Goal: Communication & Community: Answer question/provide support

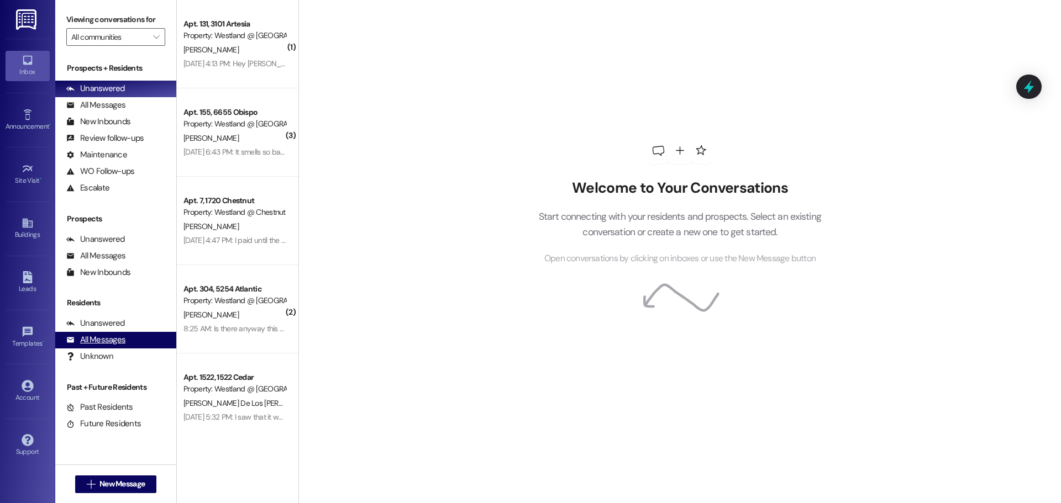
click at [106, 337] on div "All Messages" at bounding box center [95, 340] width 59 height 12
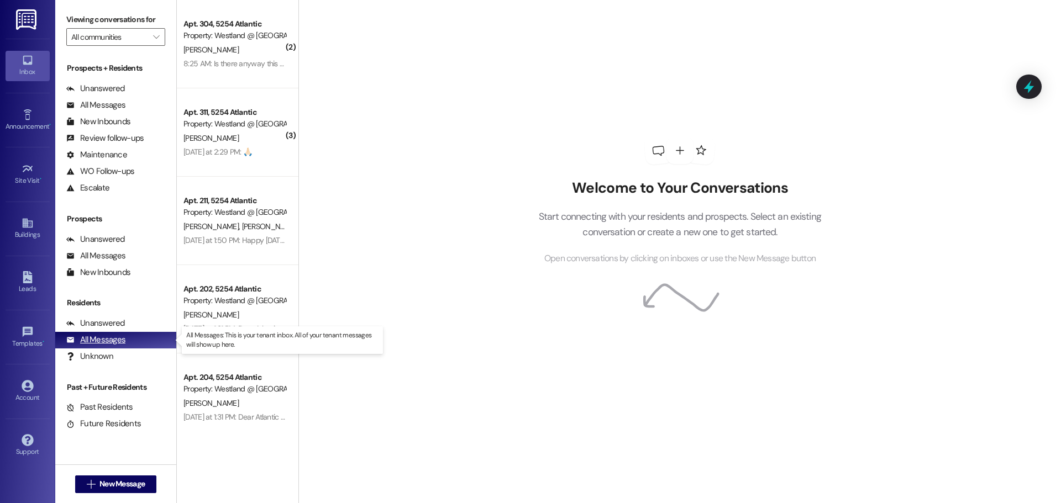
click at [121, 340] on div "All Messages" at bounding box center [95, 340] width 59 height 12
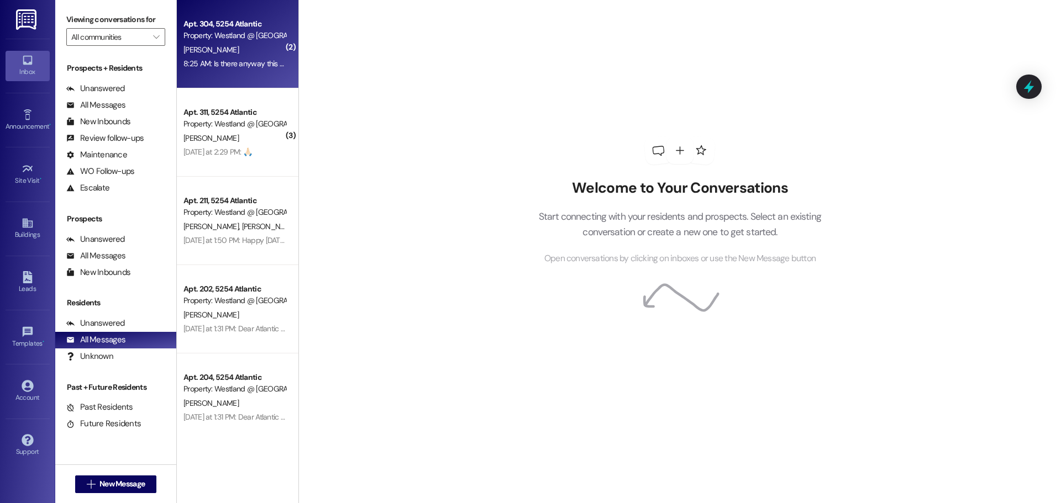
drag, startPoint x: 298, startPoint y: 29, endPoint x: 293, endPoint y: 27, distance: 5.7
click at [296, 29] on div "( 2 ) Apt. 304, 5254 Atlantic Property: Westland @ [GEOGRAPHIC_DATA] (3283) [PE…" at bounding box center [619, 251] width 884 height 503
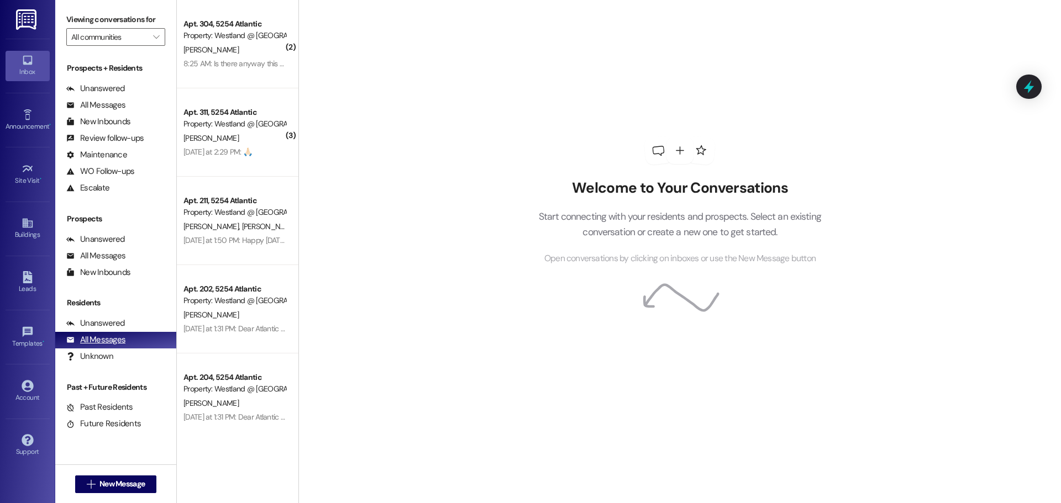
drag, startPoint x: 115, startPoint y: 348, endPoint x: 114, endPoint y: 335, distance: 12.8
click at [115, 343] on div "All Messages (undefined)" at bounding box center [115, 340] width 121 height 17
click at [106, 322] on div "Unanswered" at bounding box center [95, 324] width 59 height 12
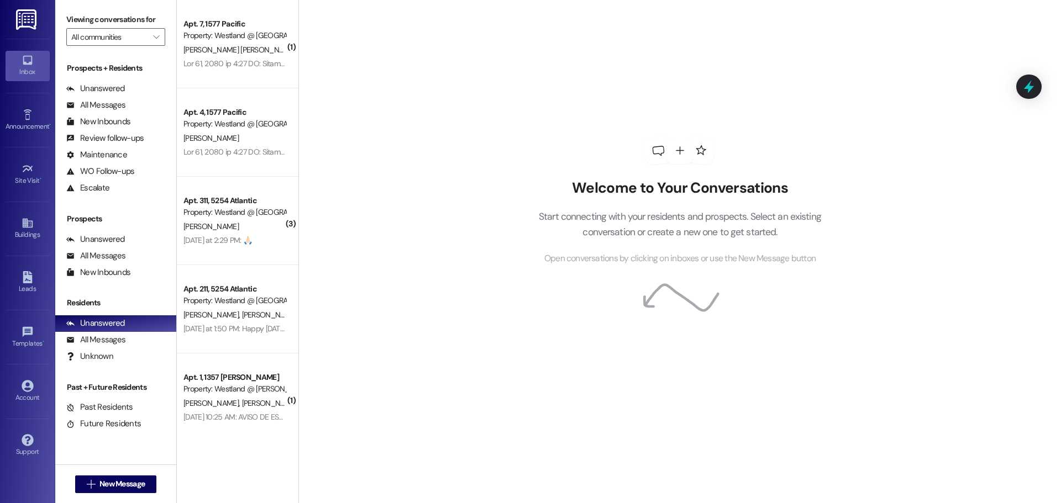
scroll to position [2399, 0]
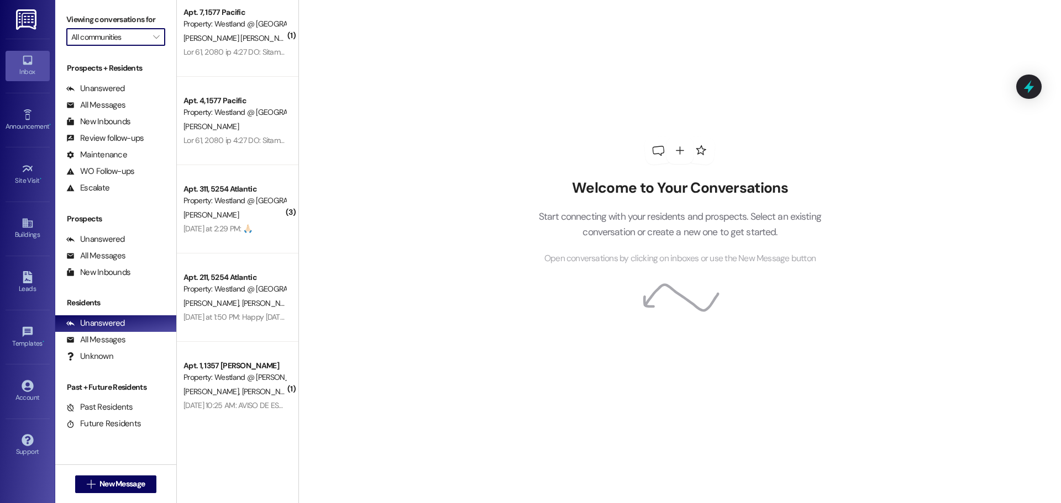
click at [122, 41] on input "All communities" at bounding box center [109, 37] width 76 height 18
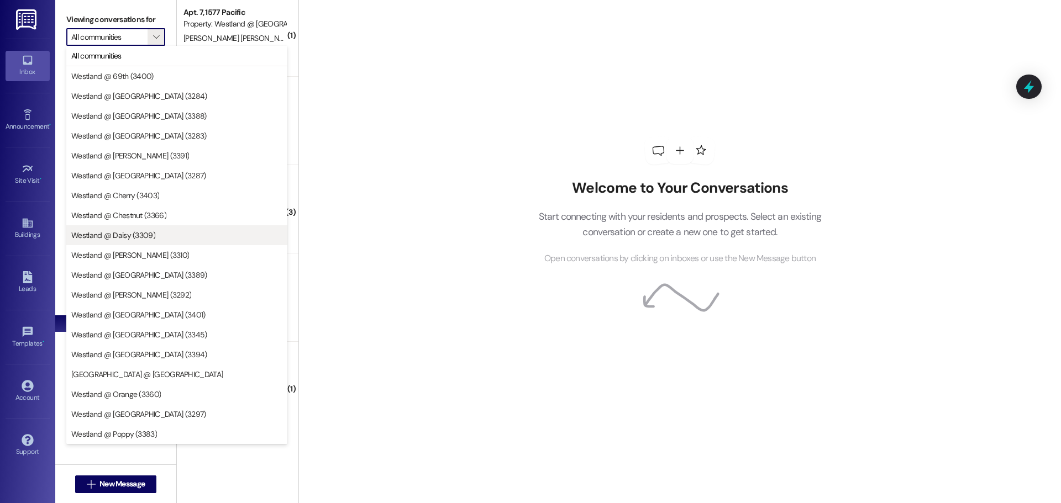
click at [145, 241] on button "Westland @ Daisy (3309)" at bounding box center [176, 235] width 221 height 20
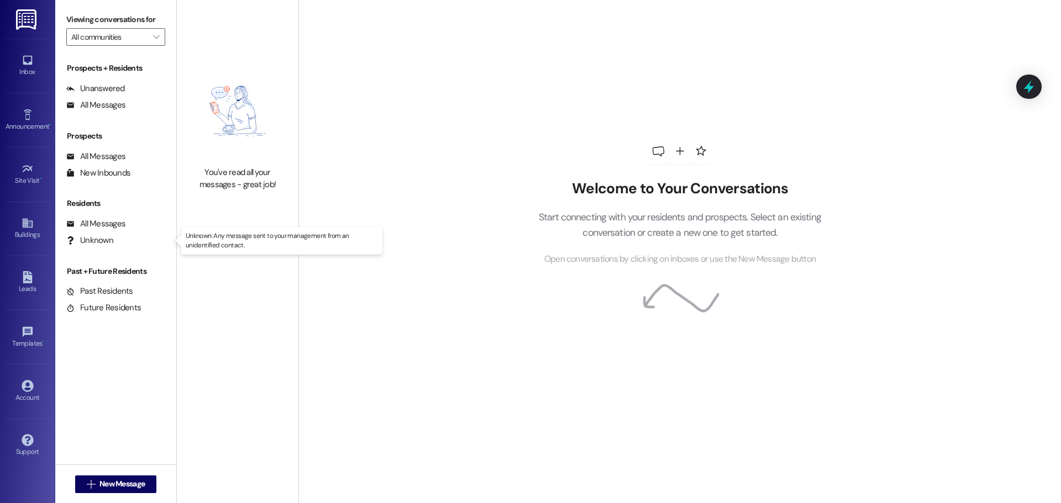
type input "Westland @ Daisy (3309)"
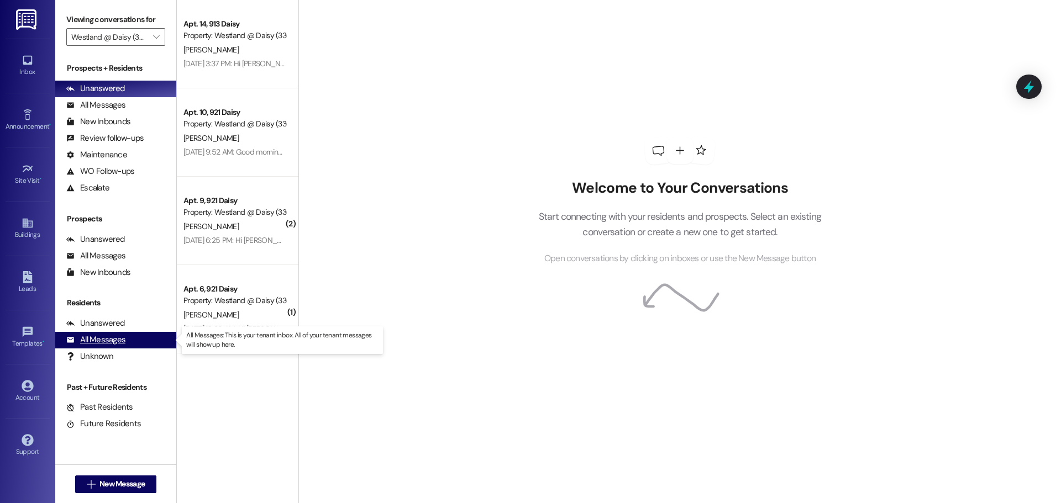
click at [117, 341] on div "All Messages" at bounding box center [95, 340] width 59 height 12
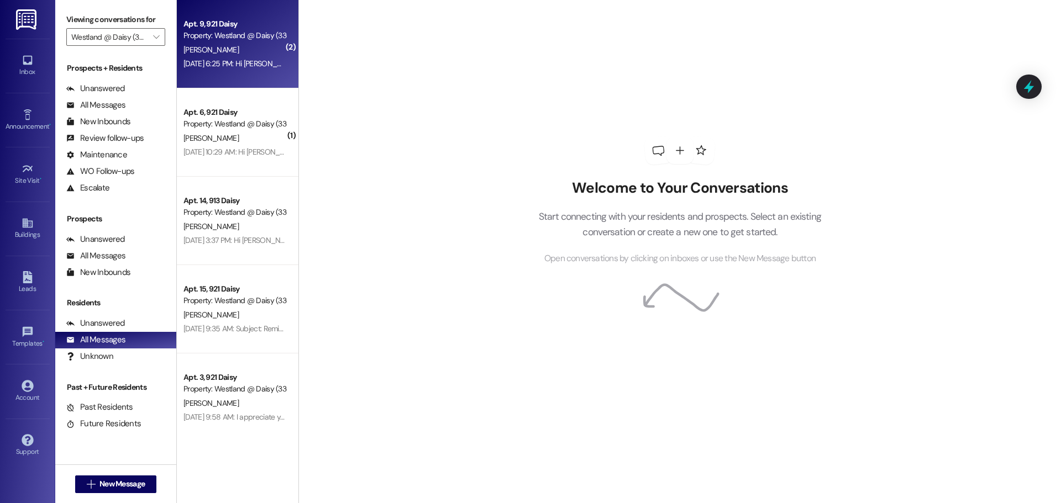
click at [244, 67] on div "[DATE] 6:25 PM: Hi [PERSON_NAME] [DATE] 6:25 PM: Hi [PERSON_NAME]" at bounding box center [240, 64] width 115 height 10
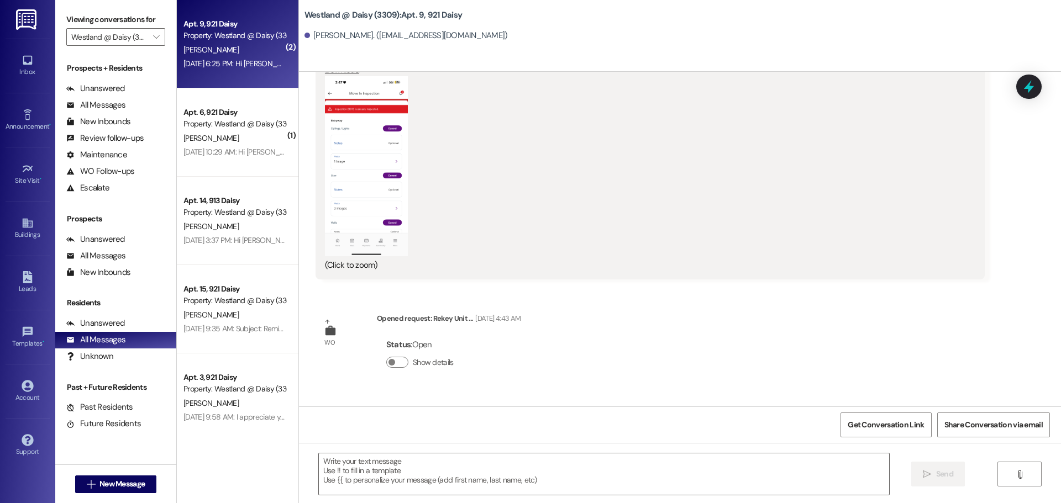
scroll to position [8393, 0]
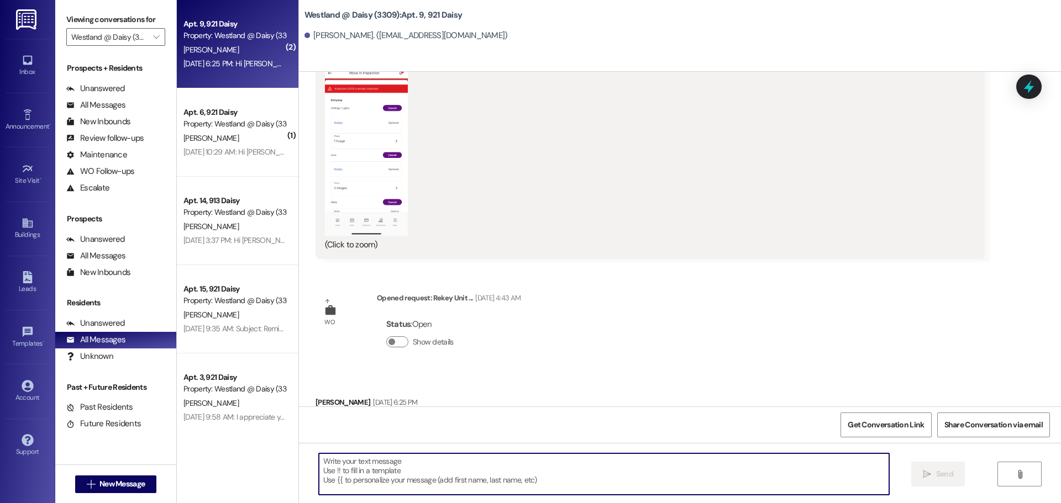
drag, startPoint x: 466, startPoint y: 467, endPoint x: 476, endPoint y: 458, distance: 13.3
click at [476, 460] on textarea at bounding box center [604, 474] width 570 height 41
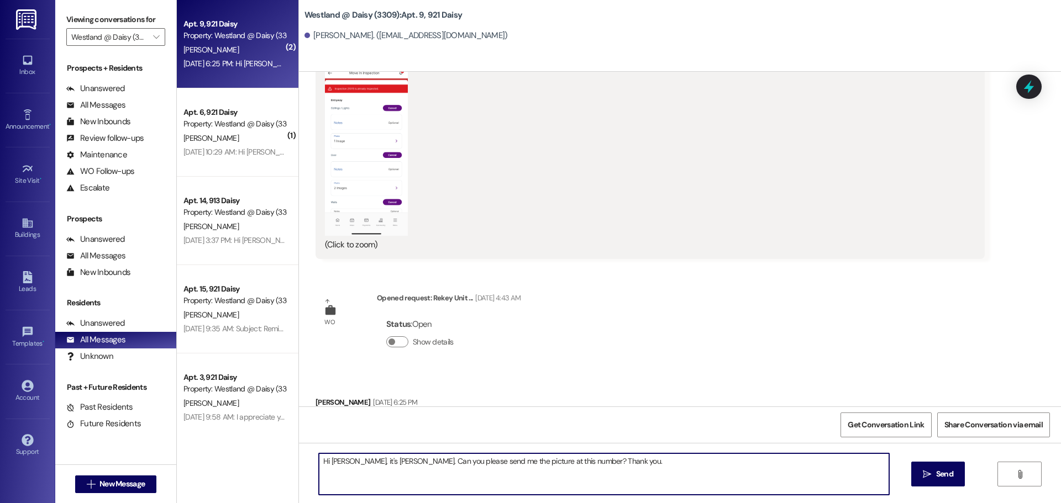
type textarea "Hi [PERSON_NAME], it's [PERSON_NAME]. Can you please send me the picture at thi…"
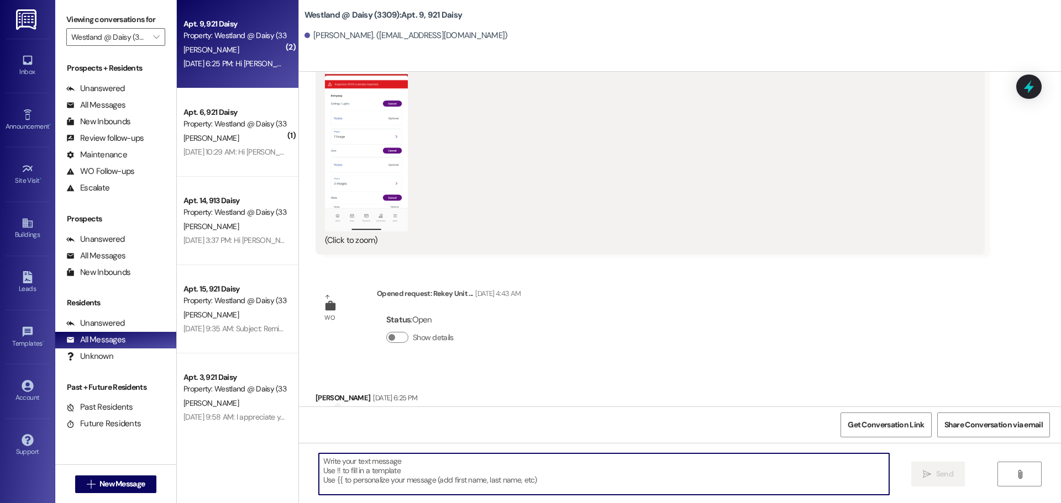
scroll to position [8470, 0]
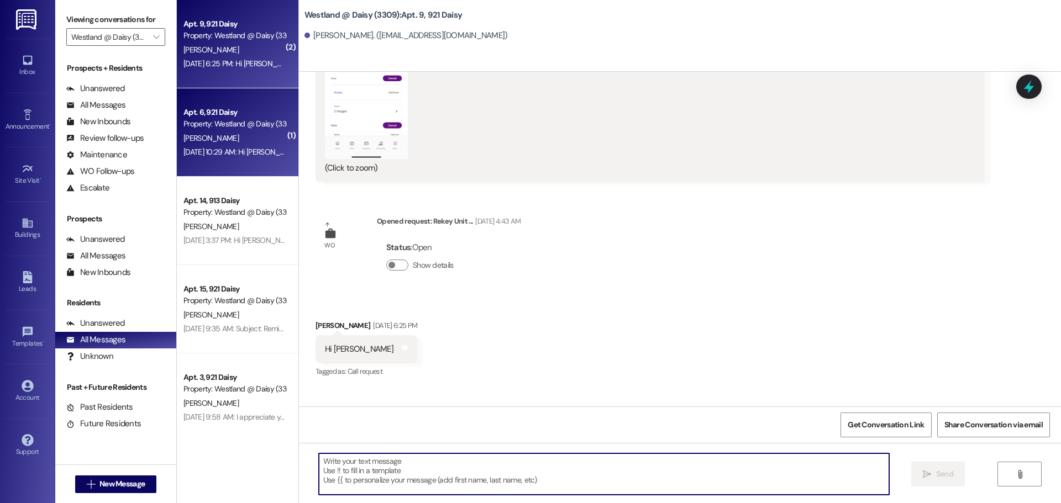
click at [232, 136] on div "[PERSON_NAME]" at bounding box center [234, 139] width 104 height 14
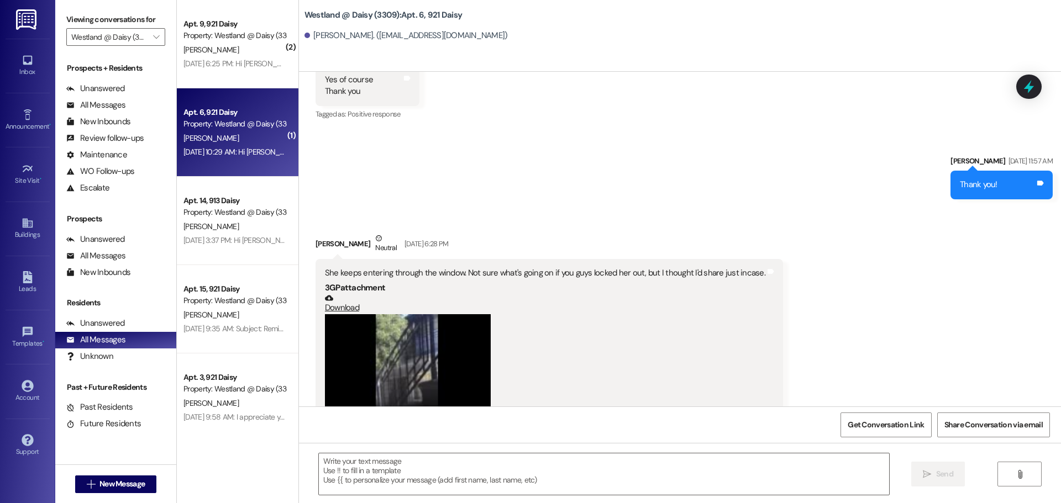
scroll to position [15207, 0]
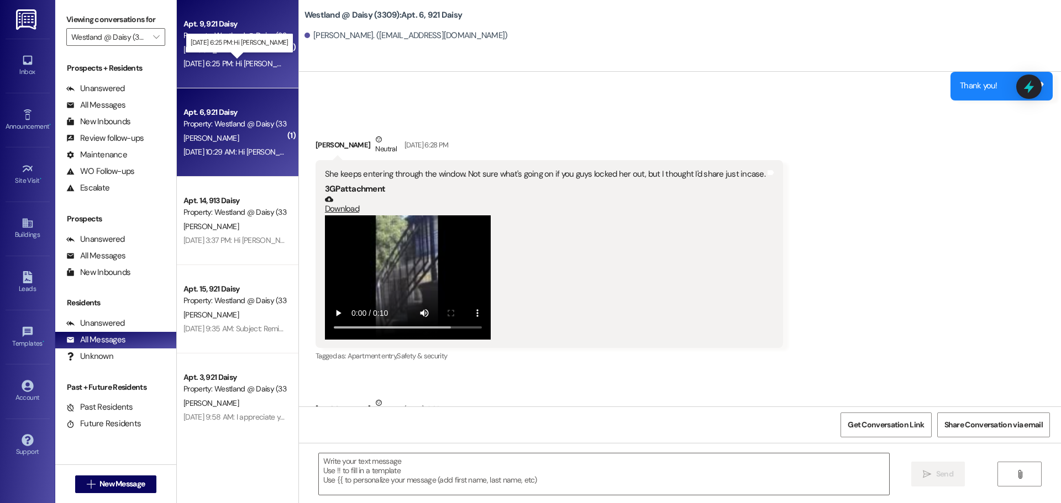
click at [210, 60] on div "[DATE] 6:25 PM: Hi [PERSON_NAME] [DATE] 6:25 PM: Hi [PERSON_NAME]" at bounding box center [240, 64] width 115 height 10
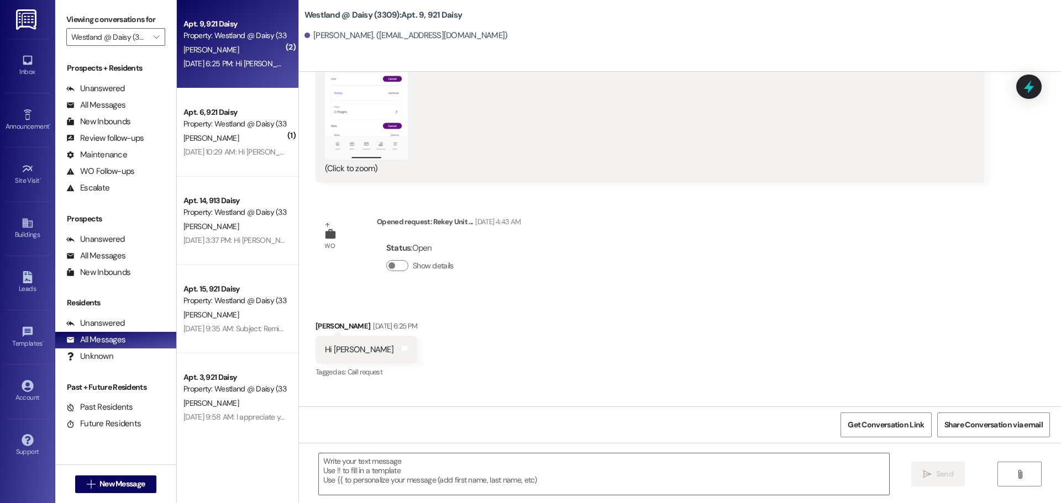
scroll to position [8470, 0]
click at [482, 482] on textarea at bounding box center [604, 474] width 570 height 41
click at [364, 486] on textarea at bounding box center [604, 474] width 570 height 41
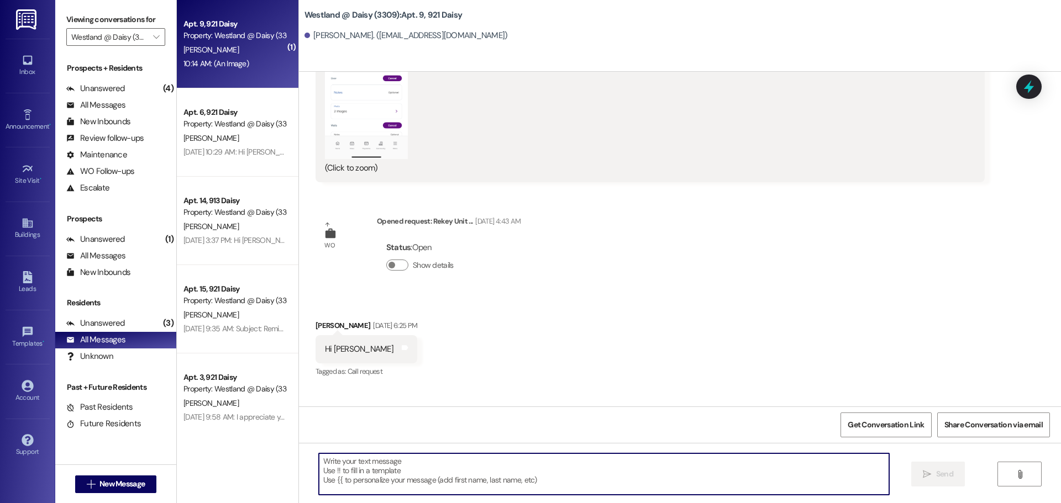
scroll to position [8696, 0]
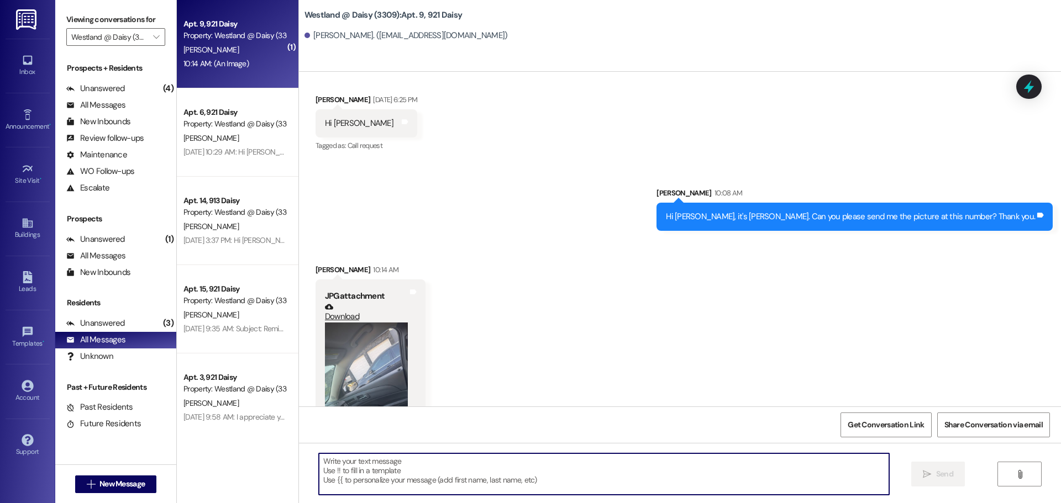
click at [708, 476] on textarea at bounding box center [604, 474] width 570 height 41
click at [710, 476] on textarea at bounding box center [604, 474] width 570 height 41
